Goal: Task Accomplishment & Management: Use online tool/utility

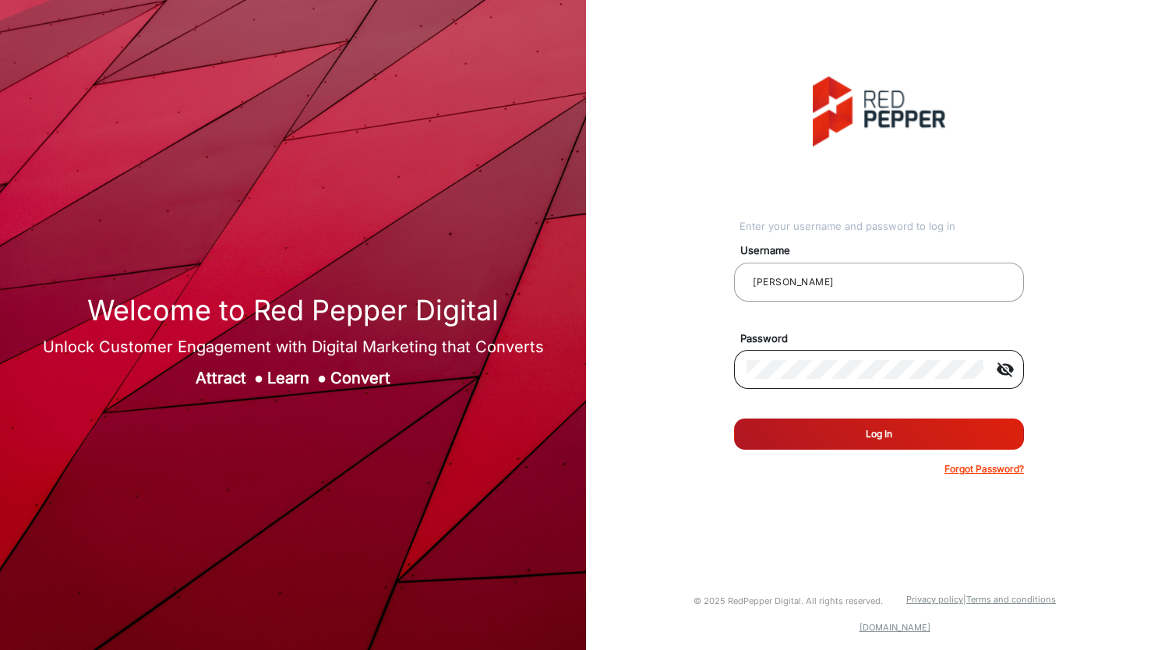
click at [996, 372] on mat-icon "visibility_off" at bounding box center [1004, 369] width 37 height 19
click at [855, 436] on button "Log In" at bounding box center [879, 433] width 290 height 31
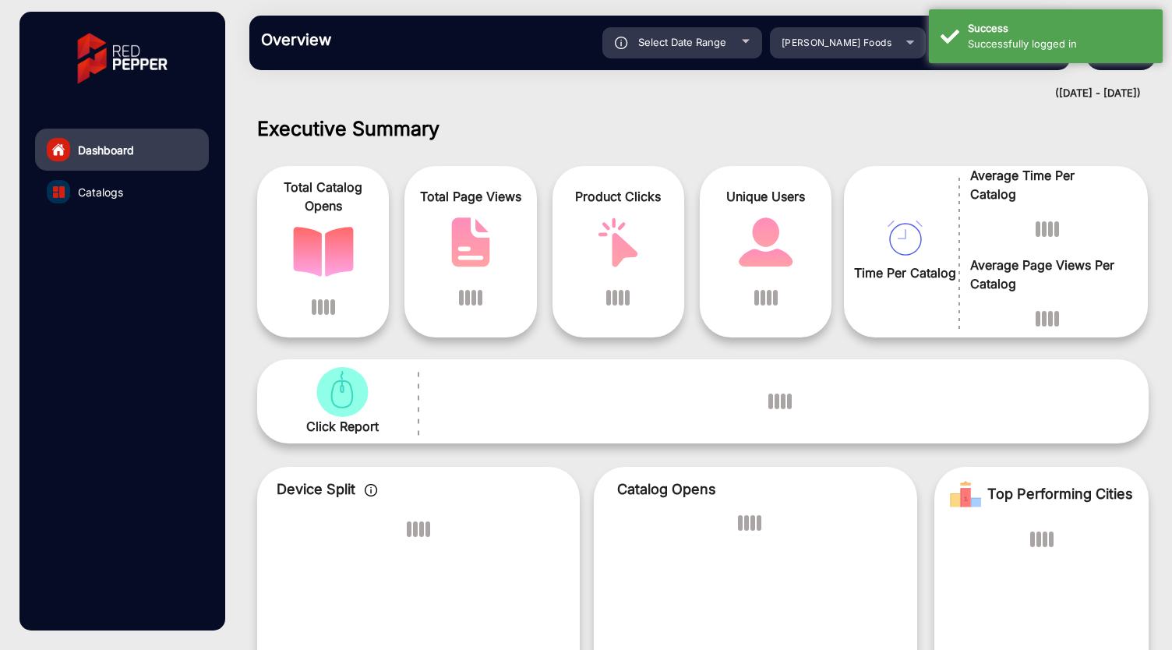
scroll to position [12, 0]
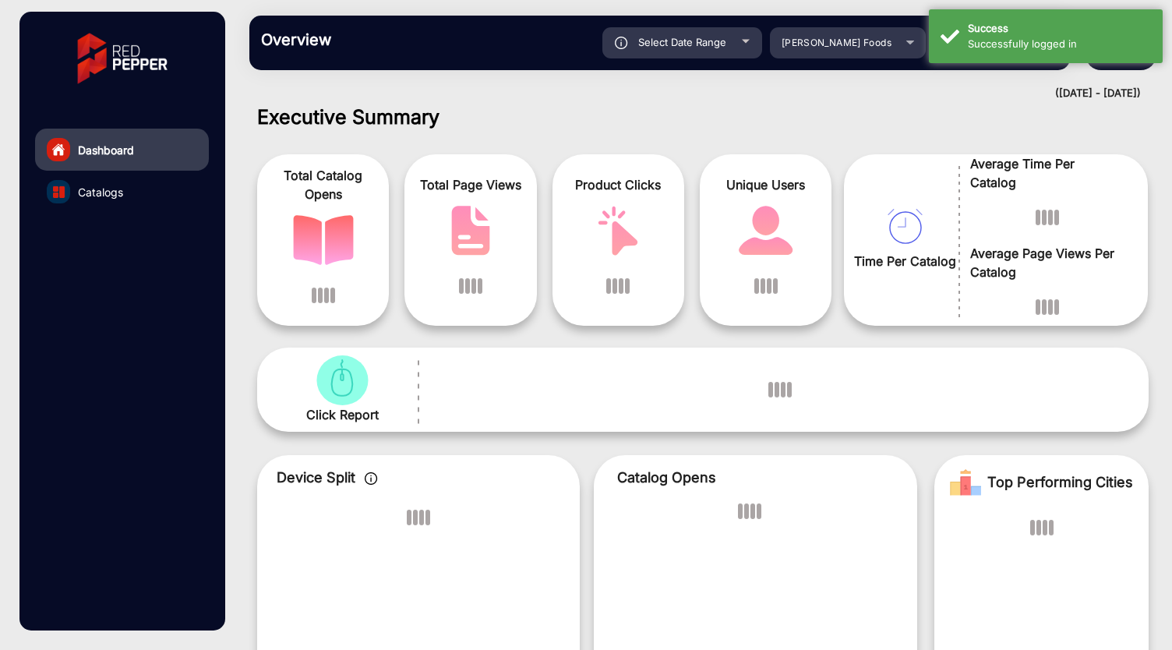
click at [738, 49] on div "Select Date Range" at bounding box center [682, 42] width 160 height 31
type input "[DATE]"
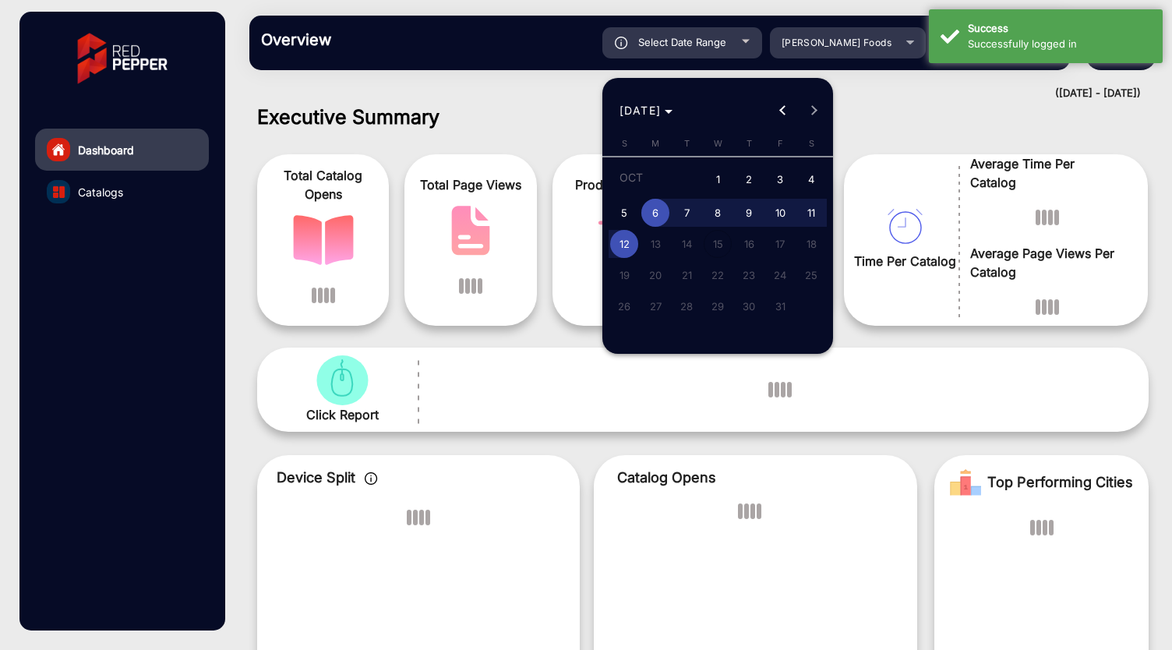
click at [719, 178] on span "1" at bounding box center [718, 180] width 28 height 32
type input "[DATE]"
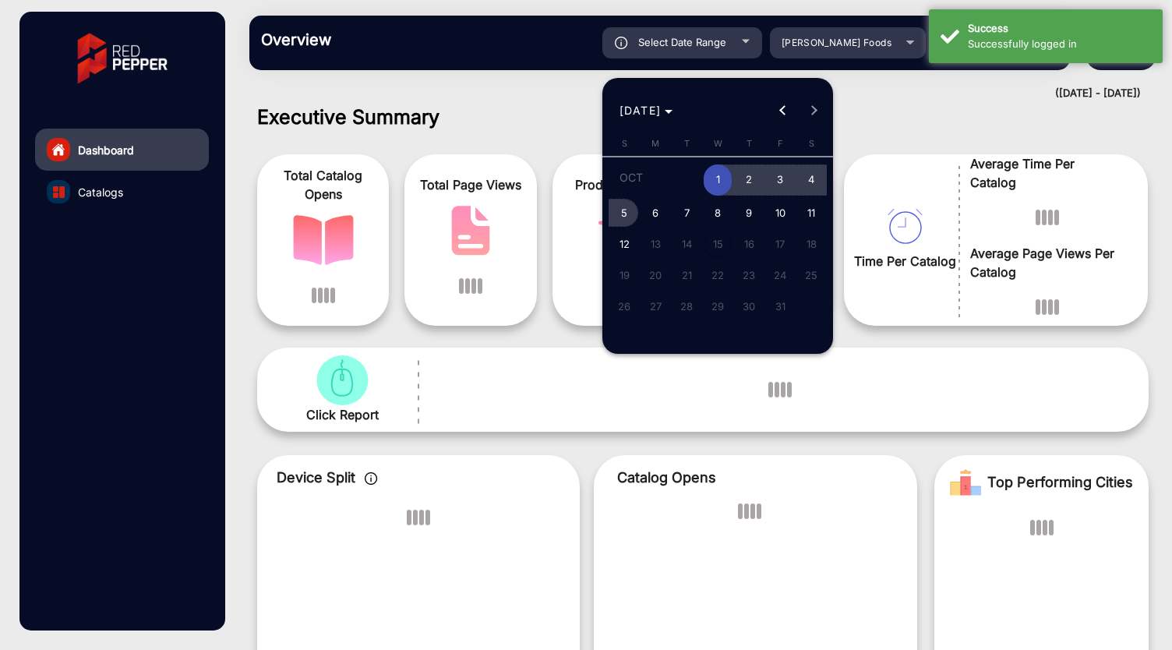
click at [633, 210] on span "5" at bounding box center [624, 213] width 28 height 28
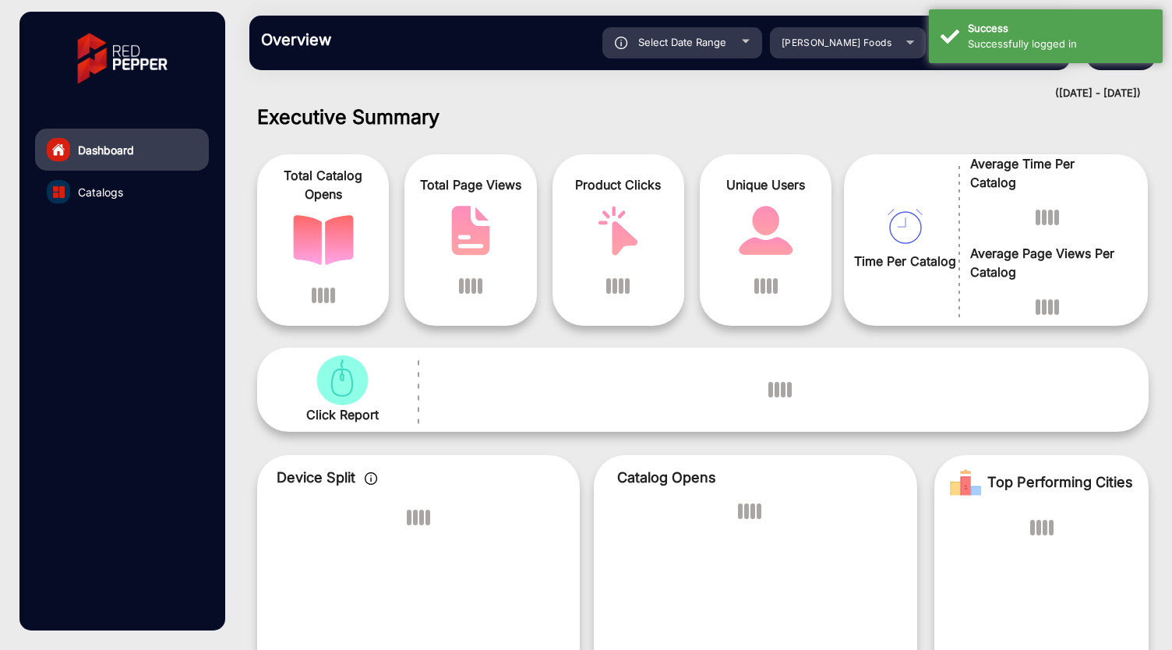
type input "[DATE]"
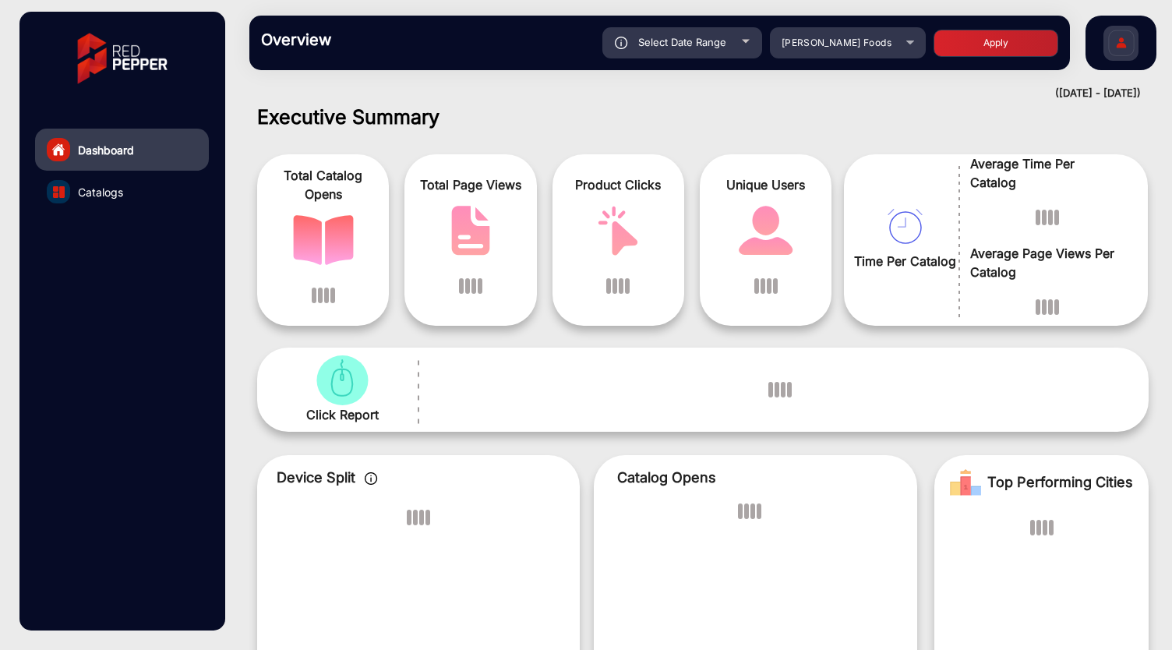
click at [983, 43] on button "Apply" at bounding box center [995, 43] width 125 height 27
type input "[DATE]"
click at [117, 185] on span "Catalogs" at bounding box center [100, 192] width 45 height 16
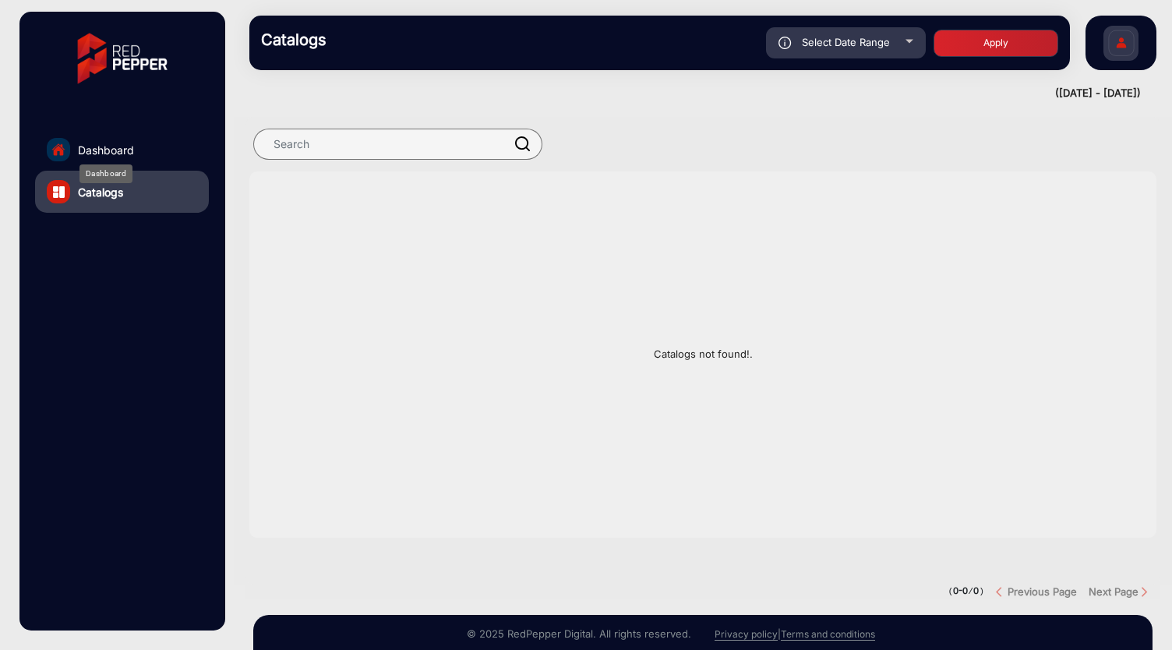
click at [97, 150] on span "Dashboard" at bounding box center [106, 150] width 56 height 16
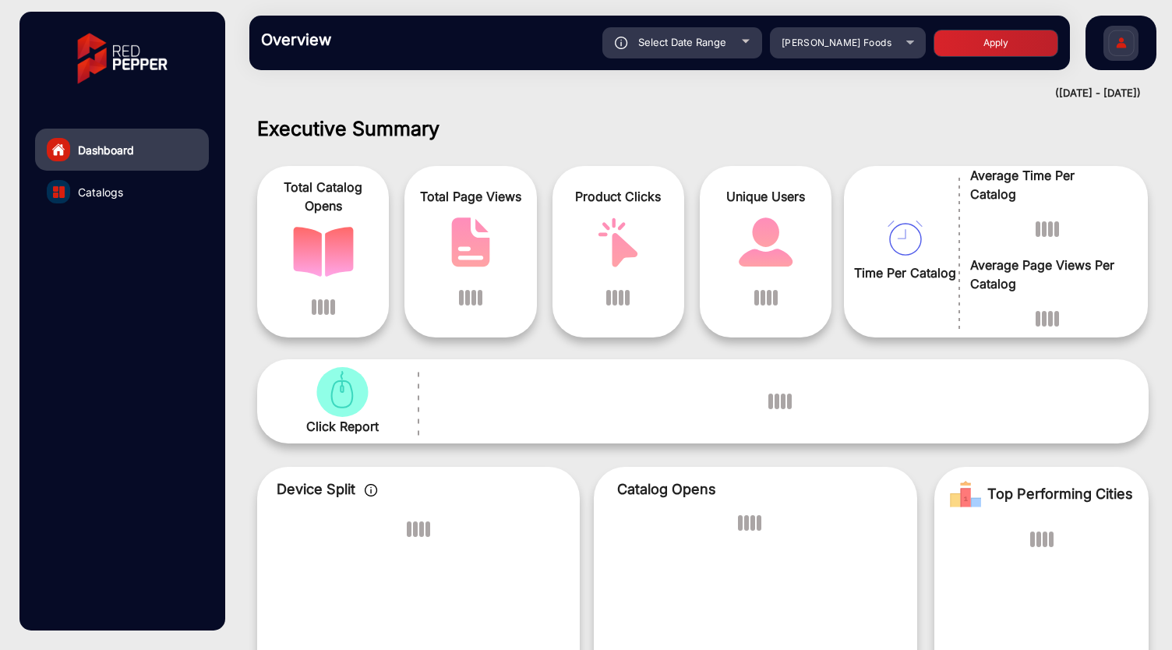
scroll to position [12, 0]
